Goal: Information Seeking & Learning: Check status

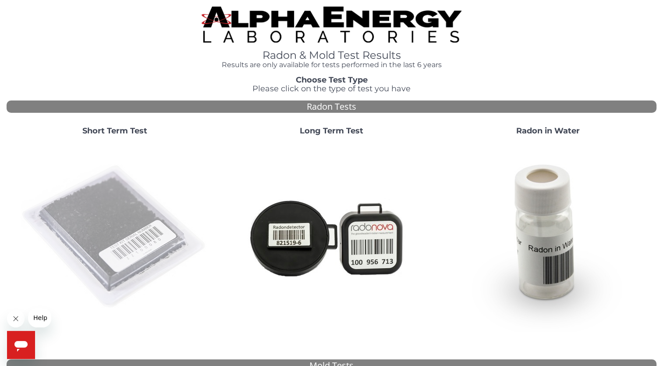
click at [130, 220] on img at bounding box center [115, 237] width 189 height 189
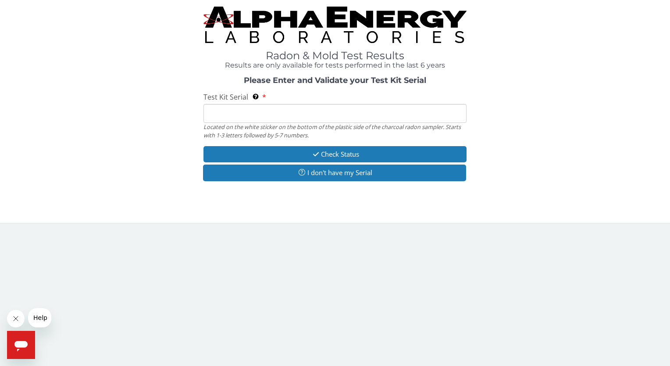
click at [273, 118] on input "Test Kit Serial Located on the white sticker on the bottom of the plastic side …" at bounding box center [334, 113] width 263 height 19
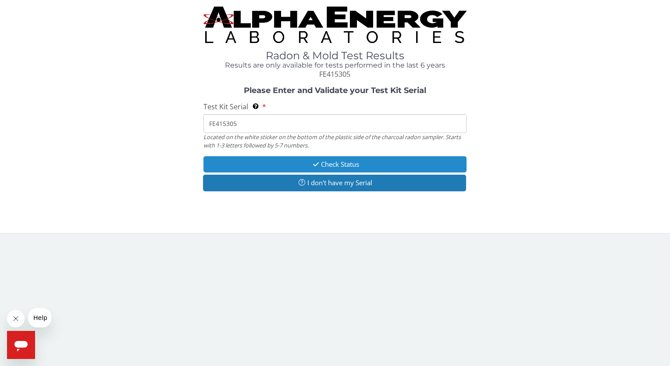
type input "FE415305"
click at [366, 166] on button "Check Status" at bounding box center [334, 164] width 263 height 16
